Goal: Information Seeking & Learning: Learn about a topic

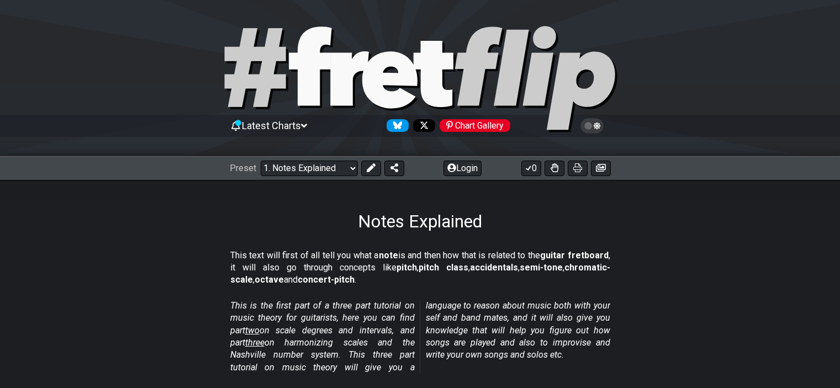
scroll to position [486, 0]
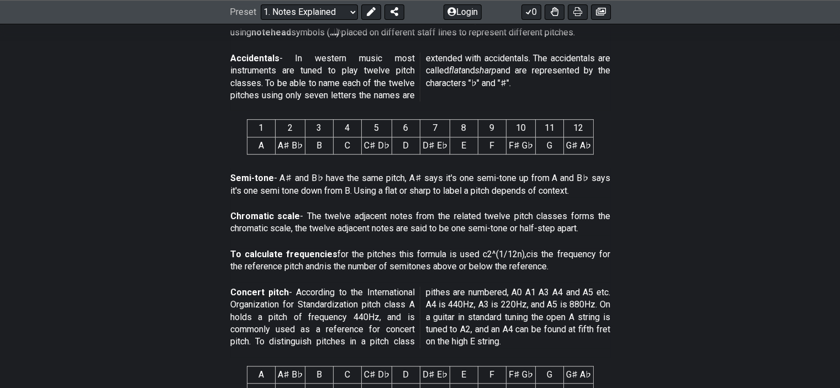
click at [725, 207] on section "Chromatic scale - The twelve adjacent notes from the related twelve pitch class…" at bounding box center [420, 225] width 840 height 38
drag, startPoint x: 846, startPoint y: 0, endPoint x: 271, endPoint y: 197, distance: 607.8
click at [271, 197] on div "Semi-tone - A♯ and B♭ have the same pitch, A♯ says it's one semi-tone up from A…" at bounding box center [420, 187] width 380 height 38
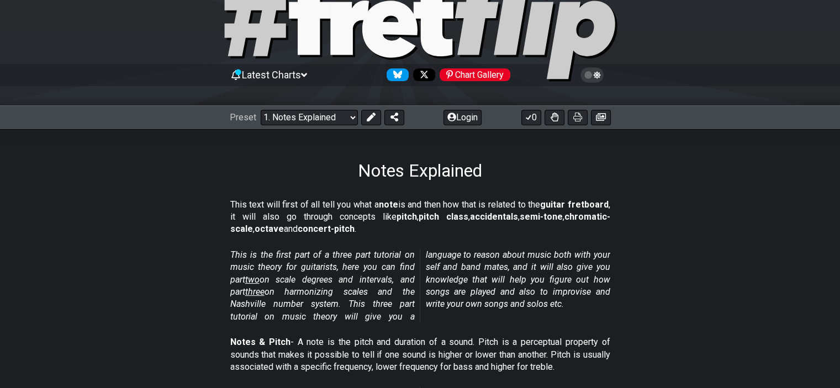
scroll to position [46, 0]
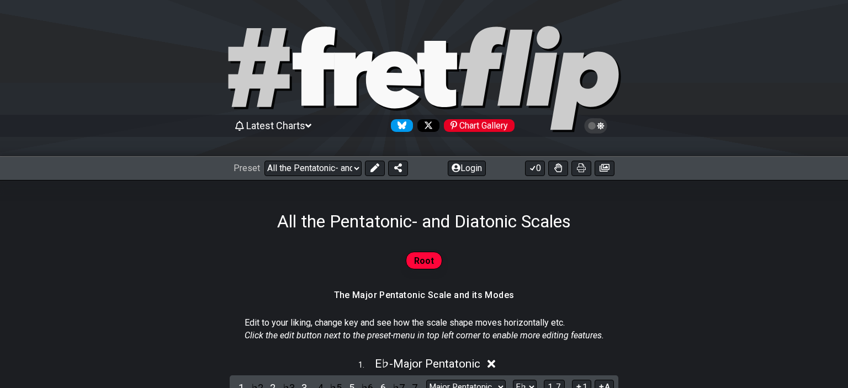
select select "/023927597434"
select select "Eb"
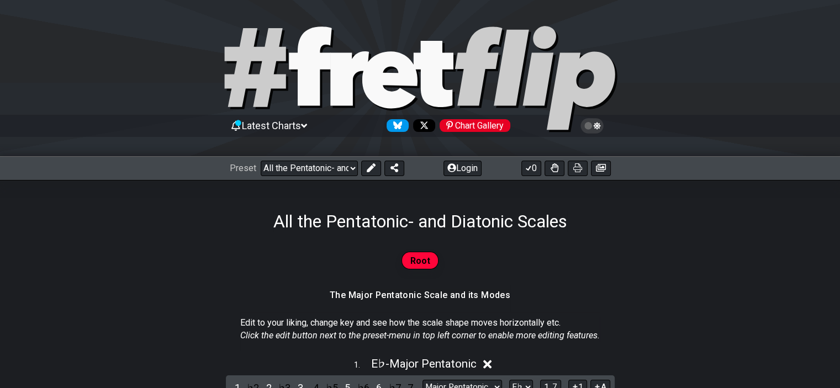
click at [773, 97] on div at bounding box center [420, 80] width 840 height 113
select select "/welcome"
select select "C"
select select "Minor Pentatonic"
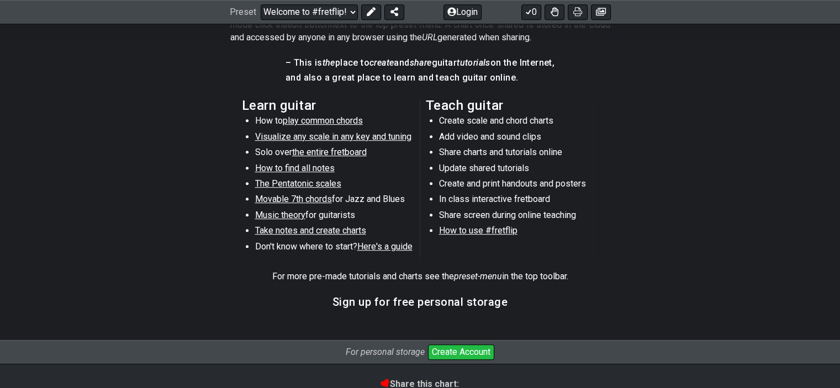
scroll to position [555, 0]
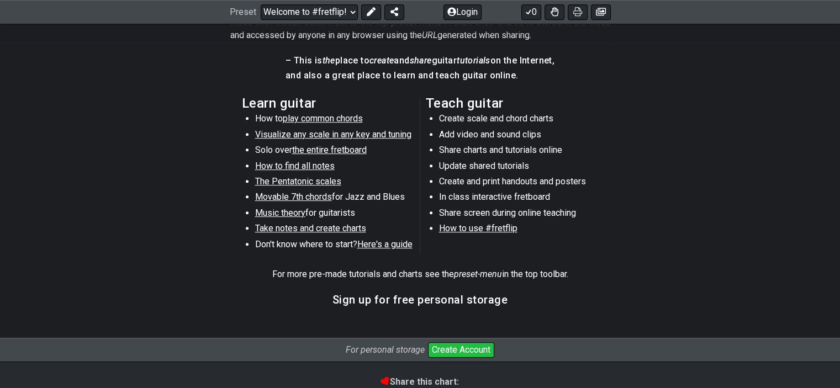
click at [387, 246] on span "Here's a guide" at bounding box center [384, 244] width 55 height 10
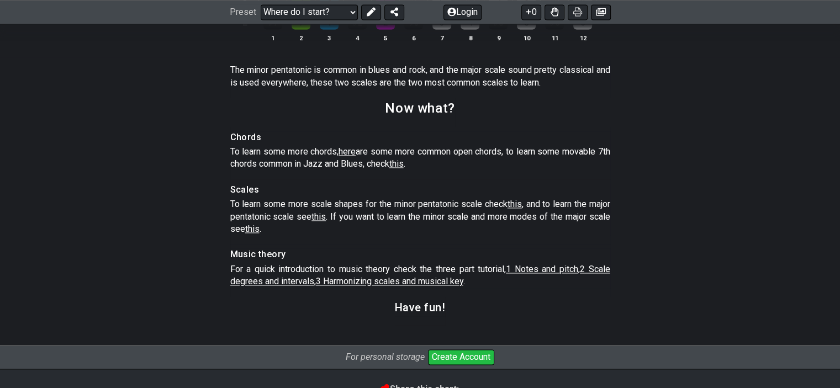
scroll to position [1614, 0]
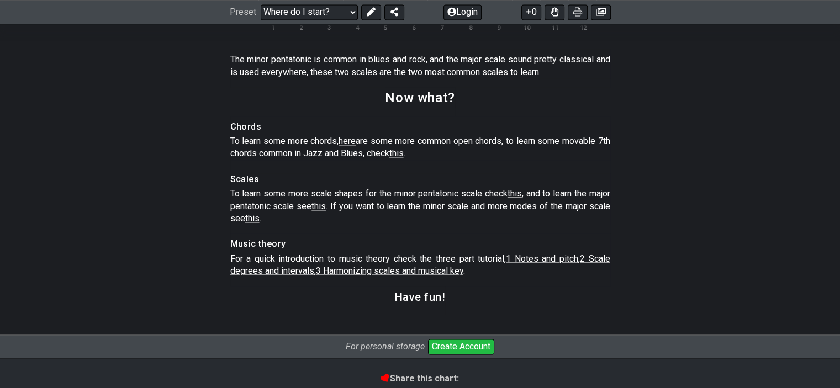
click at [350, 146] on span "here" at bounding box center [347, 141] width 17 height 10
select select "/common-guitar-chords"
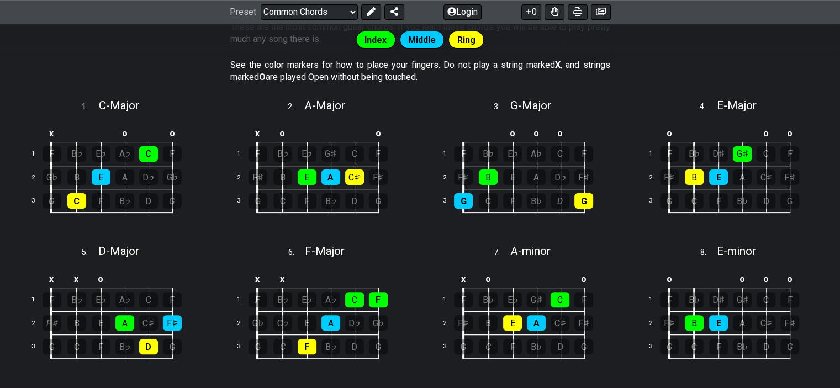
scroll to position [265, 0]
